Goal: Check status: Check status

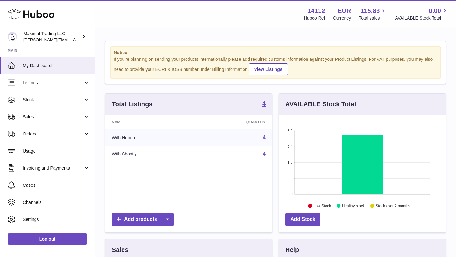
scroll to position [99, 167]
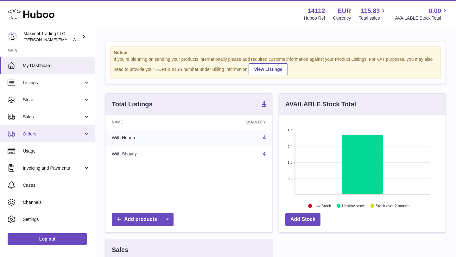
click at [38, 133] on span "Orders" at bounding box center [53, 134] width 60 height 6
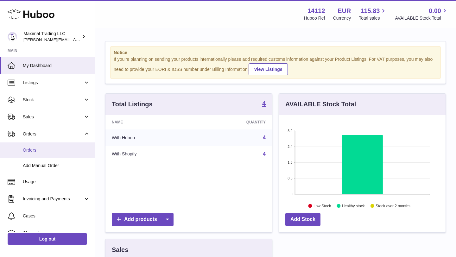
click at [37, 148] on span "Orders" at bounding box center [56, 150] width 67 height 6
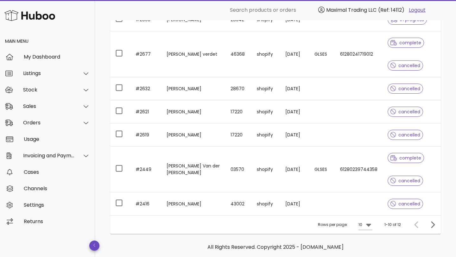
scroll to position [205, 0]
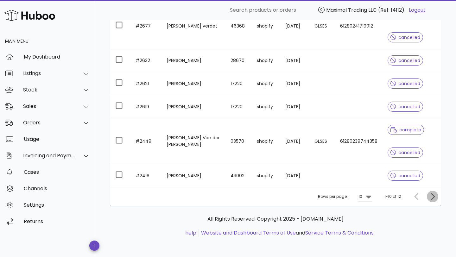
click at [432, 194] on icon "Next page" at bounding box center [433, 196] width 4 height 7
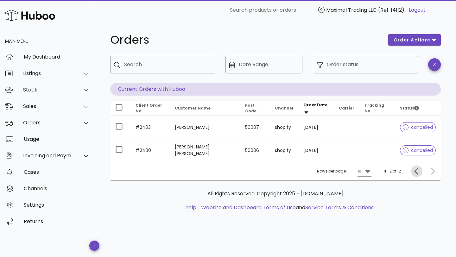
click at [414, 171] on icon "Previous page" at bounding box center [416, 171] width 4 height 7
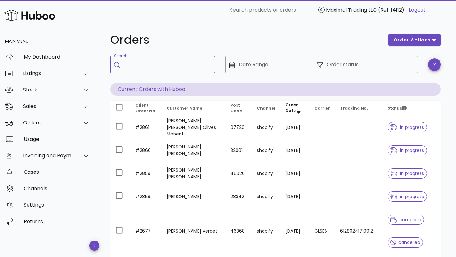
click at [156, 63] on input "Search" at bounding box center [167, 65] width 86 height 10
type input "****"
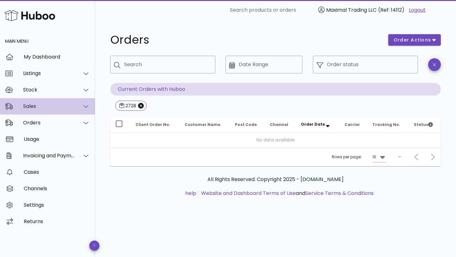
click at [33, 109] on div "Sales" at bounding box center [49, 106] width 52 height 6
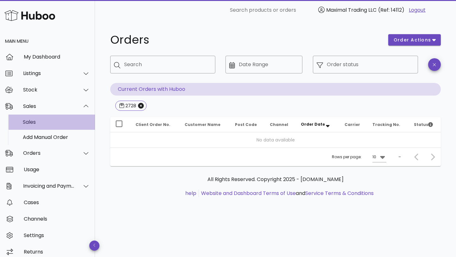
click at [35, 120] on div "Sales" at bounding box center [56, 122] width 67 height 6
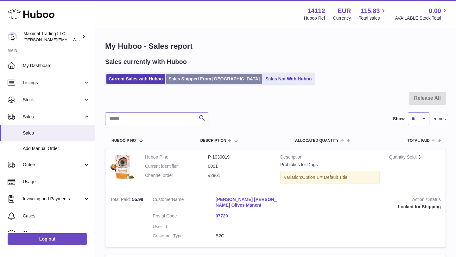
click at [204, 77] on link "Sales Shipped From [GEOGRAPHIC_DATA]" at bounding box center [214, 79] width 96 height 10
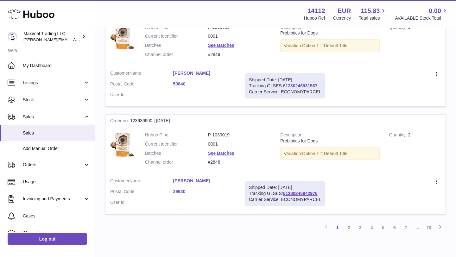
scroll to position [1027, 0]
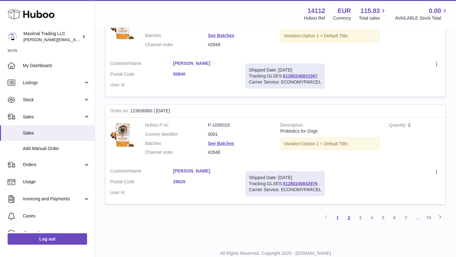
click at [349, 212] on link "2" at bounding box center [348, 217] width 11 height 11
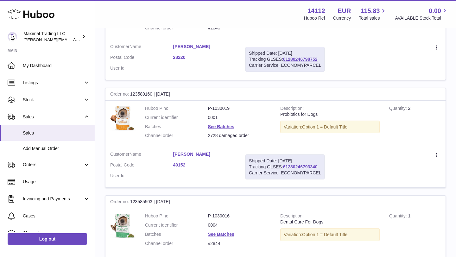
scroll to position [387, 0]
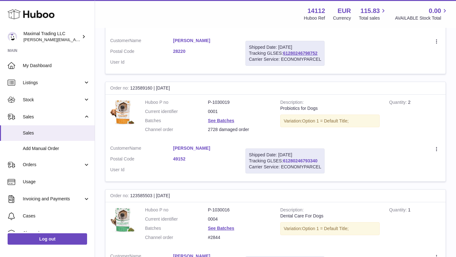
click at [299, 158] on link "61280246793340" at bounding box center [300, 160] width 35 height 5
drag, startPoint x: 130, startPoint y: 82, endPoint x: 179, endPoint y: 83, distance: 48.8
click at [179, 83] on div "Order no 123589160 | [DATE]" at bounding box center [275, 88] width 340 height 13
copy div "123589160 | [DATE]"
